Goal: Task Accomplishment & Management: Manage account settings

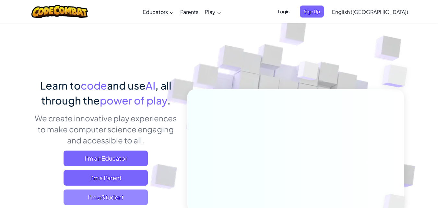
click at [104, 194] on span "I'm a Student" at bounding box center [106, 197] width 84 height 16
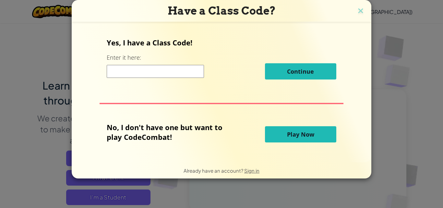
click at [362, 15] on img at bounding box center [360, 11] width 8 height 10
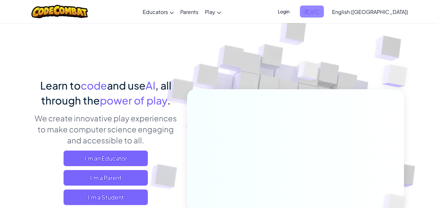
click at [324, 11] on span "Sign Up" at bounding box center [312, 12] width 24 height 12
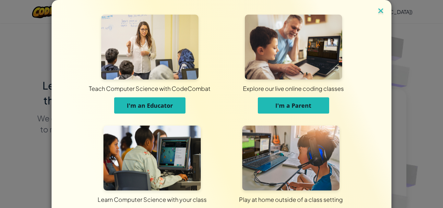
click at [377, 13] on img at bounding box center [380, 11] width 8 height 10
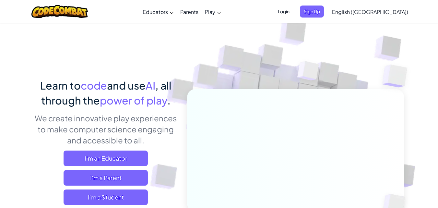
click at [293, 10] on span "Login" at bounding box center [283, 12] width 19 height 12
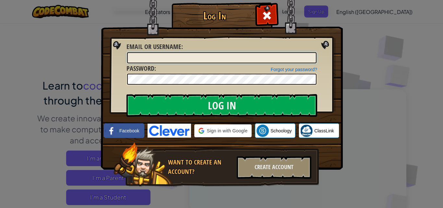
type input "ALAMEEN1"
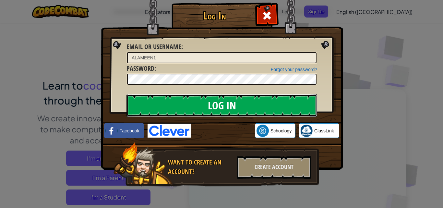
click at [250, 106] on input "Log In" at bounding box center [221, 105] width 191 height 23
